Goal: Information Seeking & Learning: Learn about a topic

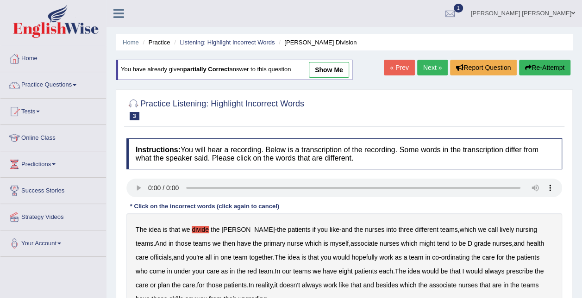
click at [337, 68] on link "show me" at bounding box center [329, 70] width 40 height 16
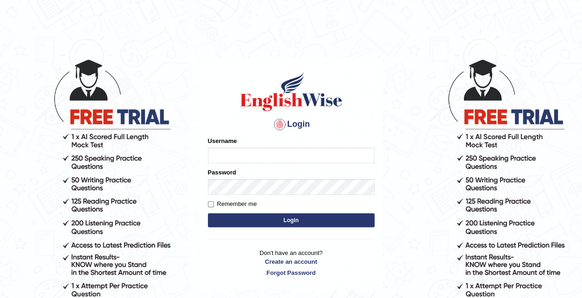
type input "syedfahadhussain"
click at [231, 203] on label "Remember me" at bounding box center [232, 204] width 49 height 9
click at [214, 203] on input "Remember me" at bounding box center [211, 204] width 6 height 6
checkbox input "true"
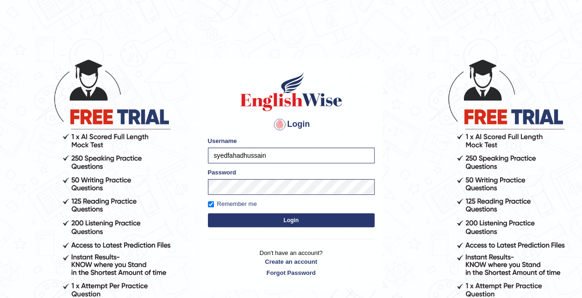
click at [243, 213] on form "Please fix the following errors: Username syedfahadhussain Password Remember me…" at bounding box center [291, 183] width 167 height 93
click at [272, 221] on button "Login" at bounding box center [291, 220] width 167 height 14
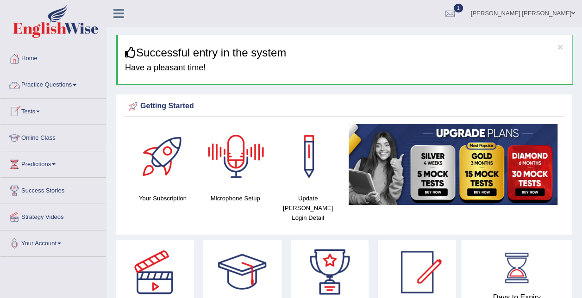
click at [41, 134] on link "Online Class" at bounding box center [53, 136] width 106 height 23
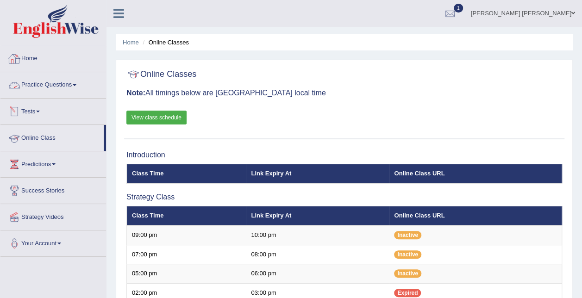
click at [40, 105] on link "Tests" at bounding box center [53, 110] width 106 height 23
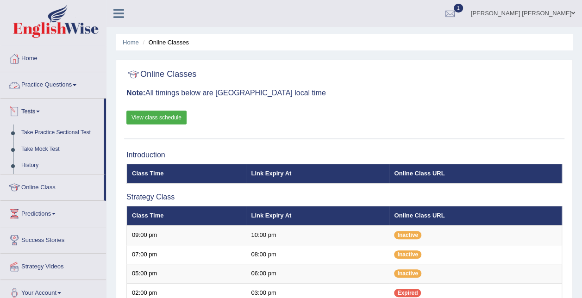
click at [52, 83] on link "Practice Questions" at bounding box center [53, 83] width 106 height 23
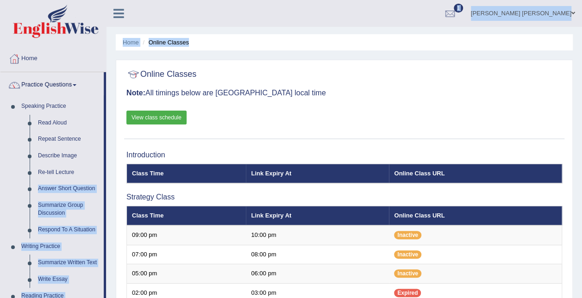
drag, startPoint x: 106, startPoint y: 171, endPoint x: 111, endPoint y: 239, distance: 67.8
click at [457, 14] on div at bounding box center [450, 14] width 14 height 14
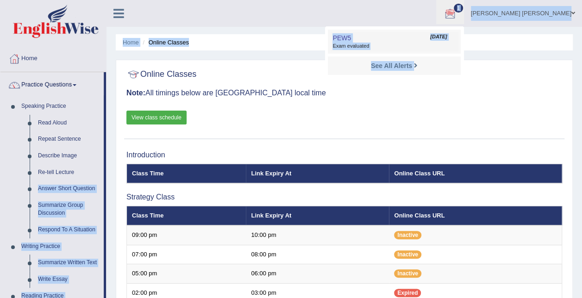
click at [404, 45] on span "Exam evaluated" at bounding box center [393, 46] width 123 height 7
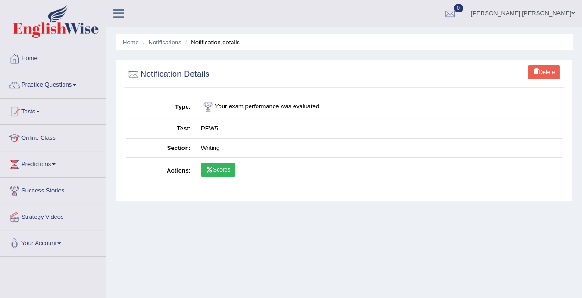
click at [218, 167] on link "Scores" at bounding box center [218, 170] width 34 height 14
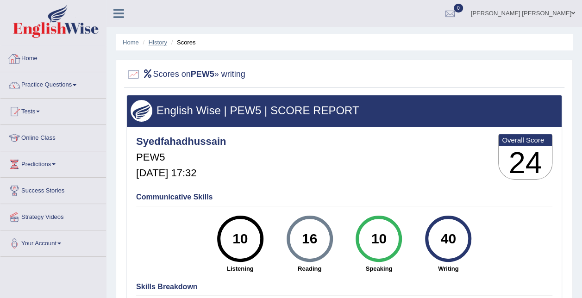
click at [158, 40] on link "History" at bounding box center [158, 42] width 19 height 7
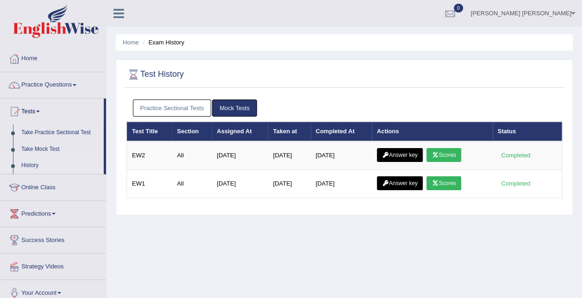
click at [193, 109] on link "Practice Sectional Tests" at bounding box center [172, 108] width 79 height 17
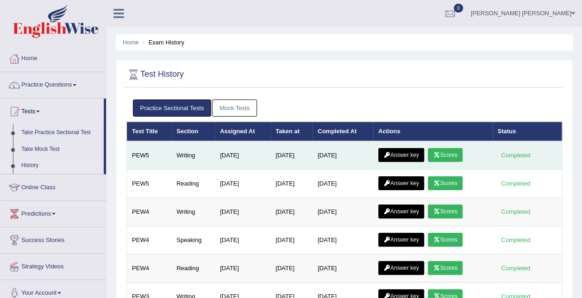
click at [390, 154] on icon at bounding box center [386, 155] width 7 height 6
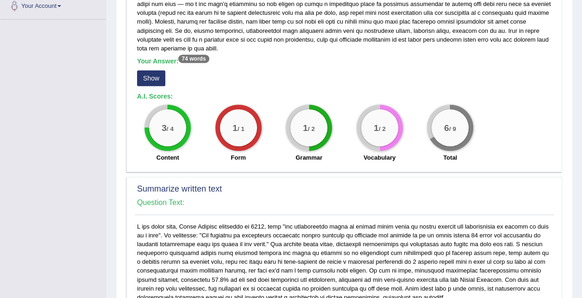
scroll to position [151, 0]
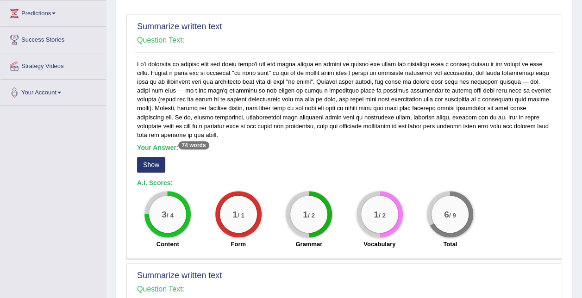
click at [159, 159] on button "Show" at bounding box center [151, 165] width 28 height 16
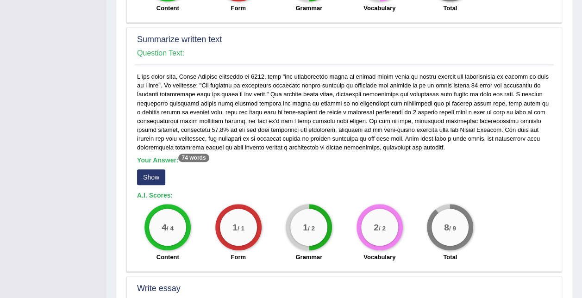
scroll to position [405, 0]
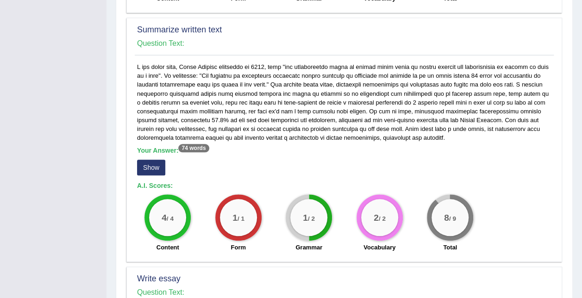
click at [157, 163] on button "Show" at bounding box center [151, 168] width 28 height 16
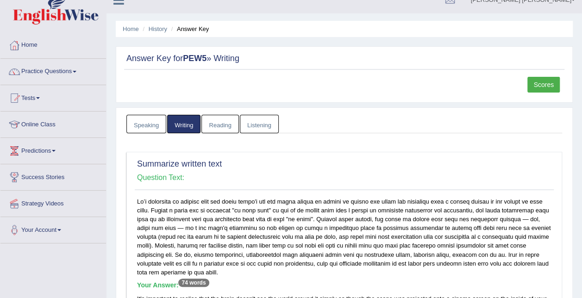
scroll to position [0, 0]
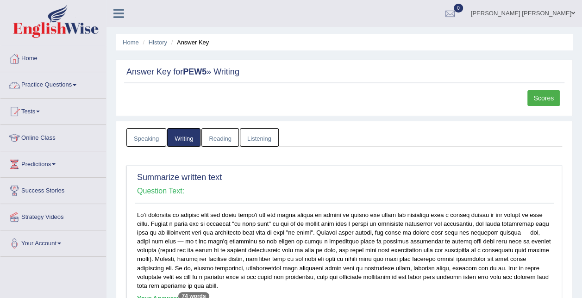
click at [44, 85] on link "Practice Questions" at bounding box center [53, 83] width 106 height 23
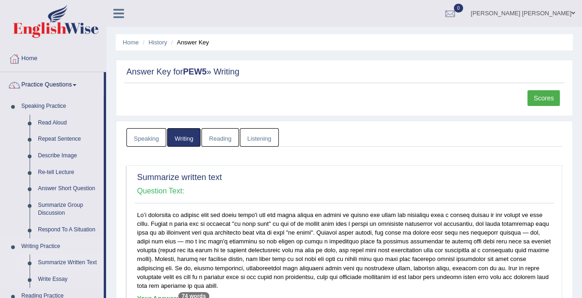
click at [62, 261] on link "Summarize Written Text" at bounding box center [69, 263] width 70 height 17
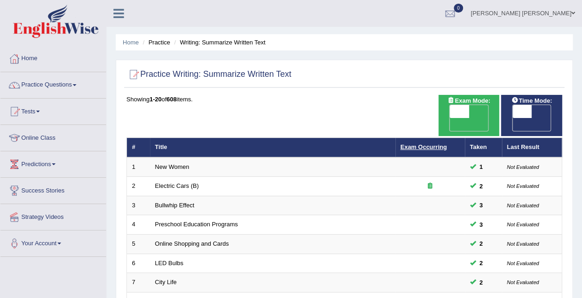
click at [431, 143] on link "Exam Occurring" at bounding box center [423, 146] width 46 height 7
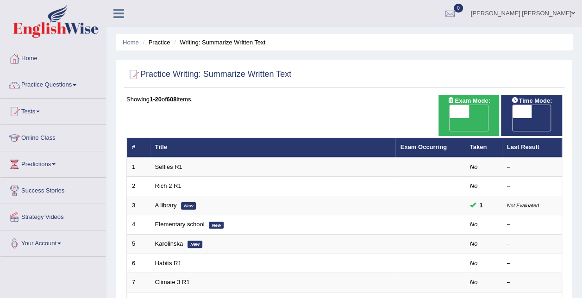
click at [431, 143] on link "Exam Occurring" at bounding box center [423, 146] width 46 height 7
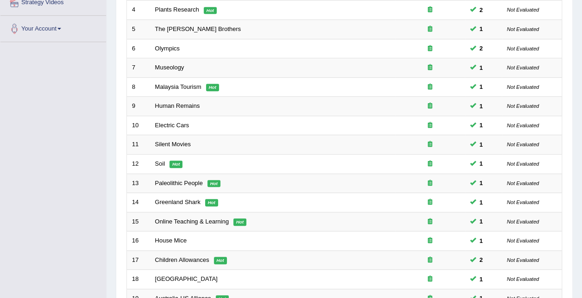
scroll to position [273, 0]
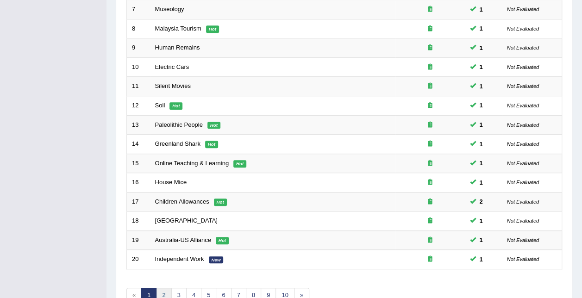
click at [163, 288] on link "2" at bounding box center [163, 295] width 15 height 15
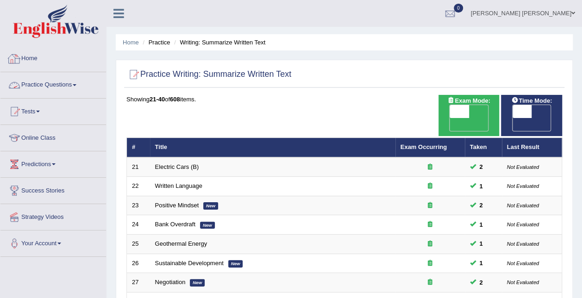
click at [34, 97] on li "Practice Questions Speaking Practice Read Aloud Repeat Sentence Describe Image …" at bounding box center [53, 85] width 106 height 26
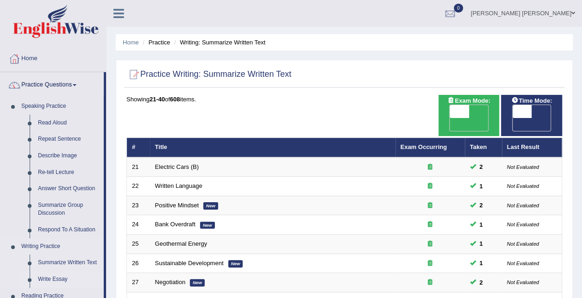
click at [60, 276] on link "Write Essay" at bounding box center [69, 279] width 70 height 17
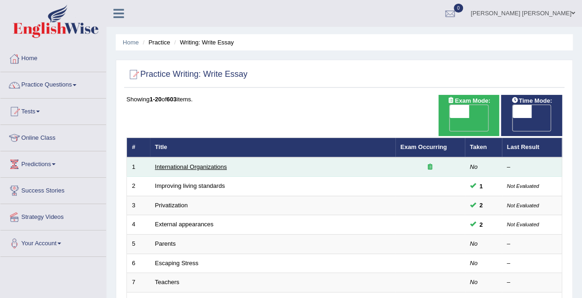
click at [195, 163] on link "International Organizations" at bounding box center [191, 166] width 72 height 7
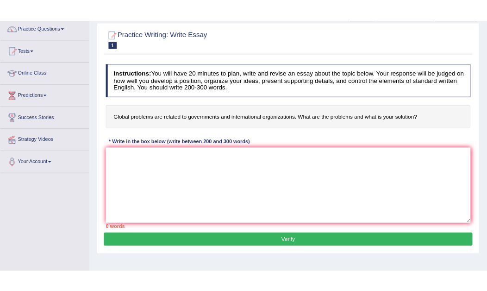
scroll to position [98, 0]
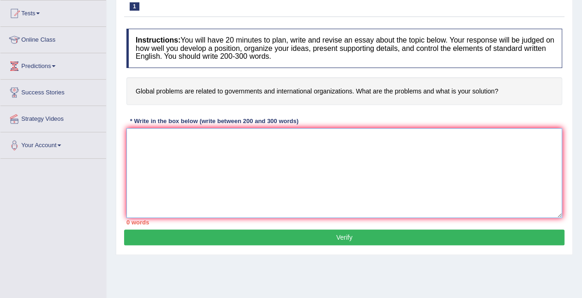
click at [156, 155] on textarea at bounding box center [344, 173] width 436 height 90
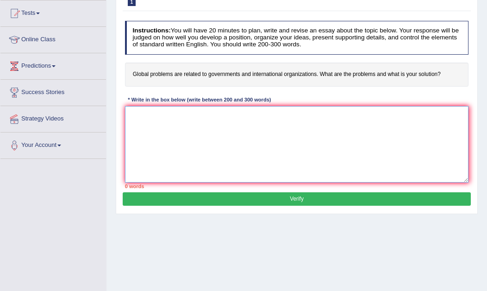
click at [224, 171] on textarea at bounding box center [297, 144] width 344 height 76
click at [246, 145] on textarea "The increasing influence of global problemson our lives has ignited numerous di…" at bounding box center [297, 144] width 344 height 76
click at [356, 113] on textarea "The increasing influence of global problemson our lives has ignited numerous di…" at bounding box center [297, 144] width 344 height 76
click at [233, 114] on textarea "The increasing influence of global problemson our lives has ignited numerous di…" at bounding box center [297, 144] width 344 height 76
click at [235, 114] on textarea "The increasing influence of global problemson our lives has ignited numerous di…" at bounding box center [297, 144] width 344 height 76
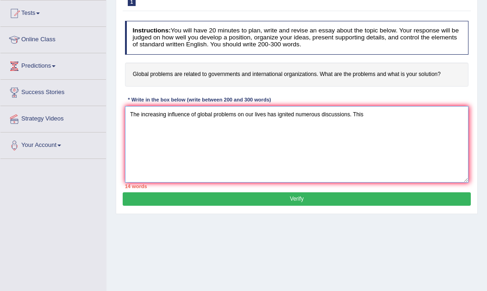
click at [385, 106] on textarea "The increasing influence of global problems on our lives has ignited numerous d…" at bounding box center [297, 144] width 344 height 76
click at [274, 159] on textarea "The increasing influence of global problems on our lives has ignited numerous d…" at bounding box center [297, 144] width 344 height 76
click at [387, 114] on textarea "The increasing influence of global problems on our lives has ignited numerous d…" at bounding box center [297, 144] width 344 height 76
drag, startPoint x: 397, startPoint y: 133, endPoint x: 418, endPoint y: 137, distance: 21.1
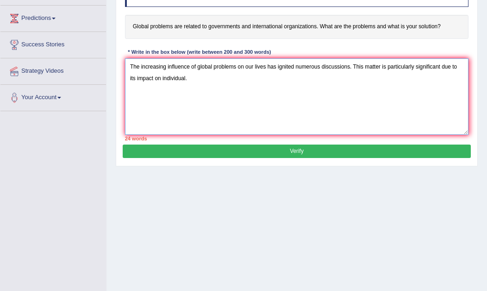
drag, startPoint x: 404, startPoint y: 147, endPoint x: 106, endPoint y: 259, distance: 318.0
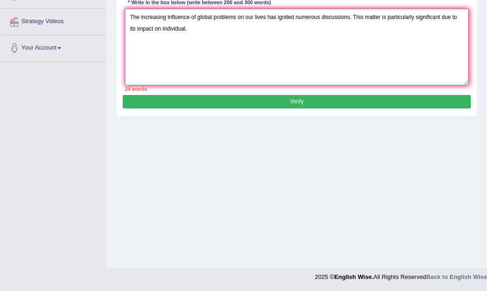
type textarea "The increasing influence of global problems on our lives has ignited numerous d…"
